Goal: Entertainment & Leisure: Consume media (video, audio)

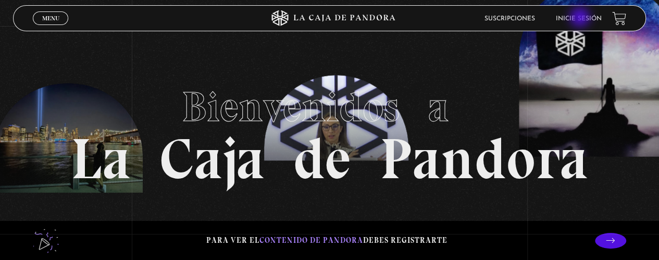
click at [581, 18] on link "Inicie sesión" at bounding box center [579, 19] width 46 height 6
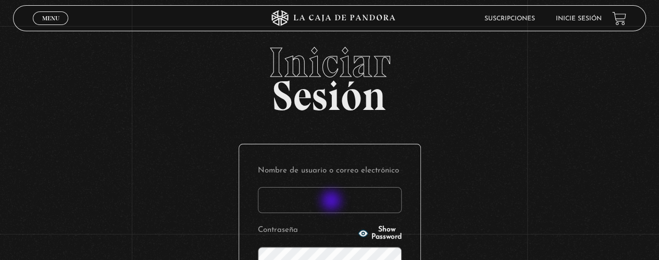
scroll to position [52, 0]
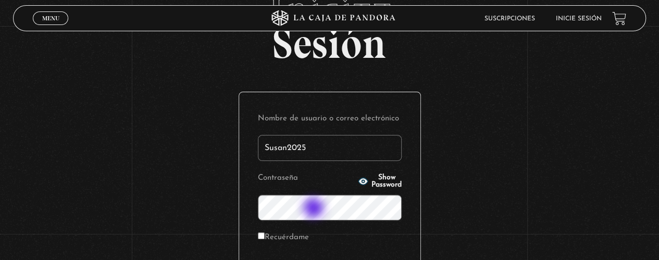
type input "Susan2025"
click at [371, 182] on span "Show Password" at bounding box center [386, 181] width 30 height 15
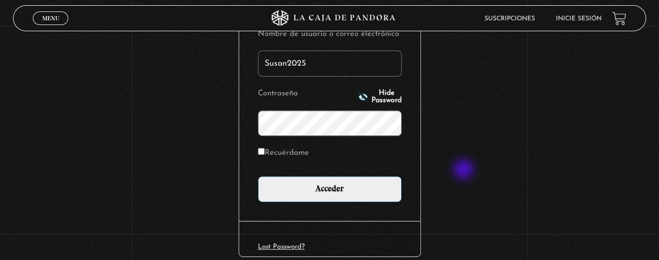
scroll to position [156, 0]
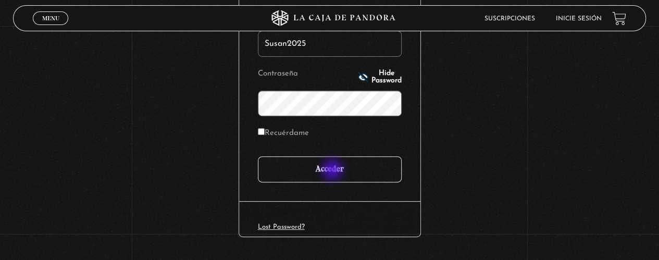
click at [333, 171] on input "Acceder" at bounding box center [330, 169] width 144 height 26
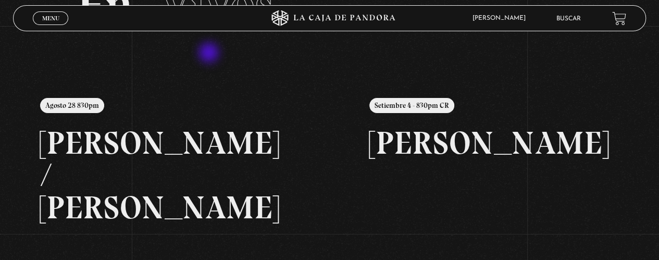
scroll to position [104, 0]
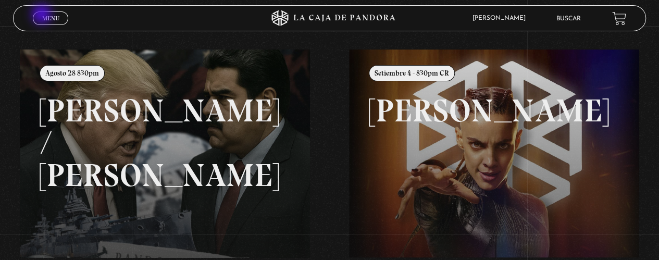
click at [43, 15] on span "Menu" at bounding box center [50, 18] width 17 height 6
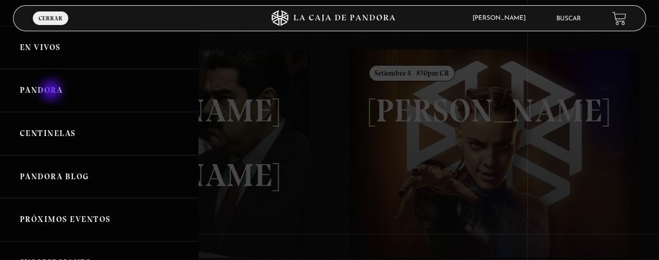
click at [52, 91] on link "Pandora" at bounding box center [99, 90] width 198 height 43
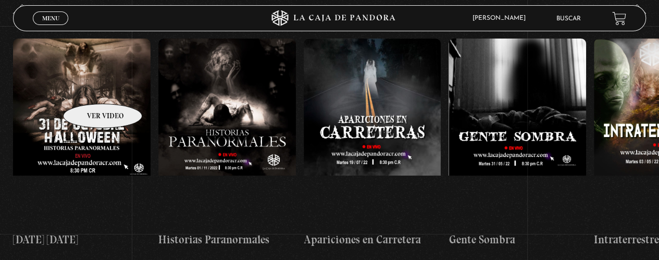
scroll to position [0, 3]
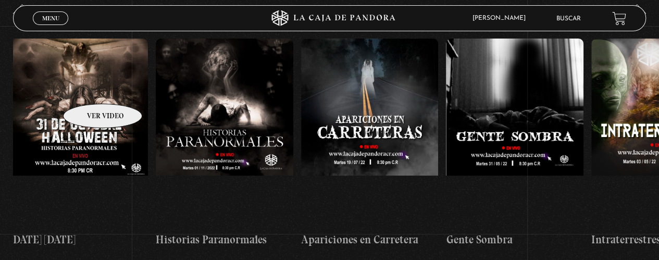
click at [89, 88] on figure at bounding box center [79, 133] width 138 height 188
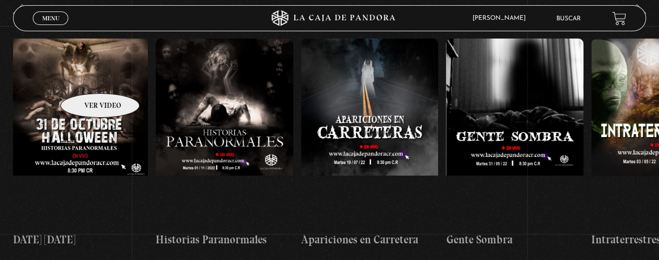
click at [86, 78] on figure at bounding box center [79, 133] width 138 height 188
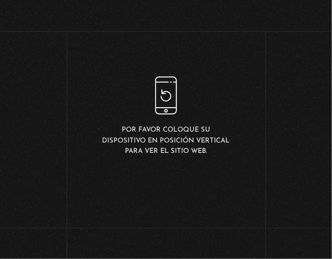
click at [159, 101] on div "Por favor coloque su dispositivo en posición vertical para ver el sitio web." at bounding box center [166, 117] width 133 height 80
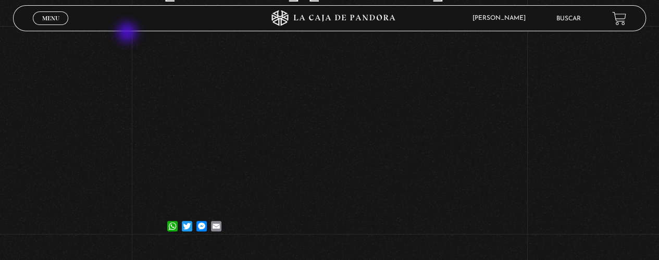
scroll to position [104, 0]
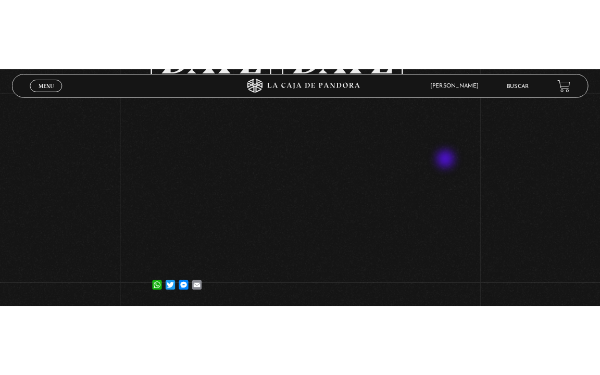
scroll to position [161, 0]
